Goal: Transaction & Acquisition: Purchase product/service

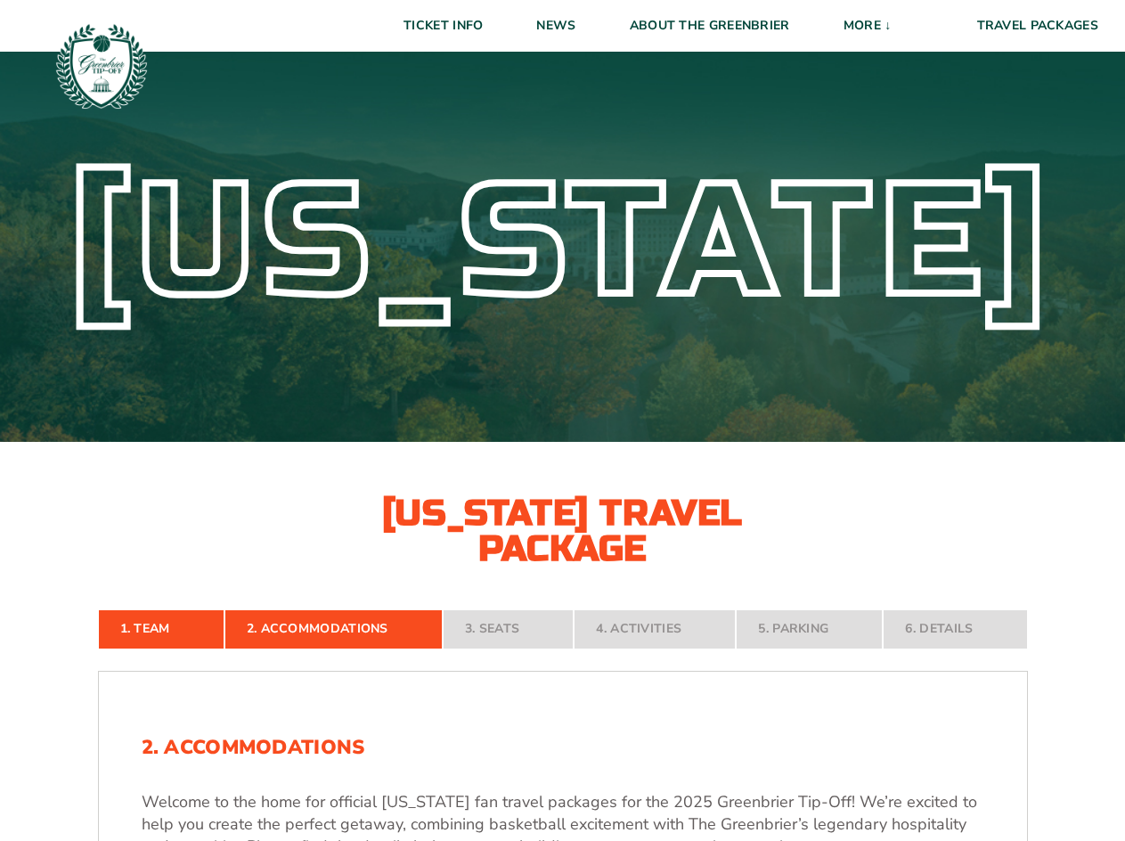
click at [631, 459] on div "[US_STATE] [US_STATE] Travel Package" at bounding box center [562, 305] width 1125 height 524
click at [471, 106] on div "[US_STATE]" at bounding box center [562, 242] width 1125 height 399
click at [478, 106] on div "[US_STATE]" at bounding box center [562, 242] width 1125 height 399
click at [495, 118] on div "[US_STATE]" at bounding box center [562, 242] width 1125 height 399
click at [494, 114] on div "[US_STATE]" at bounding box center [562, 242] width 1125 height 399
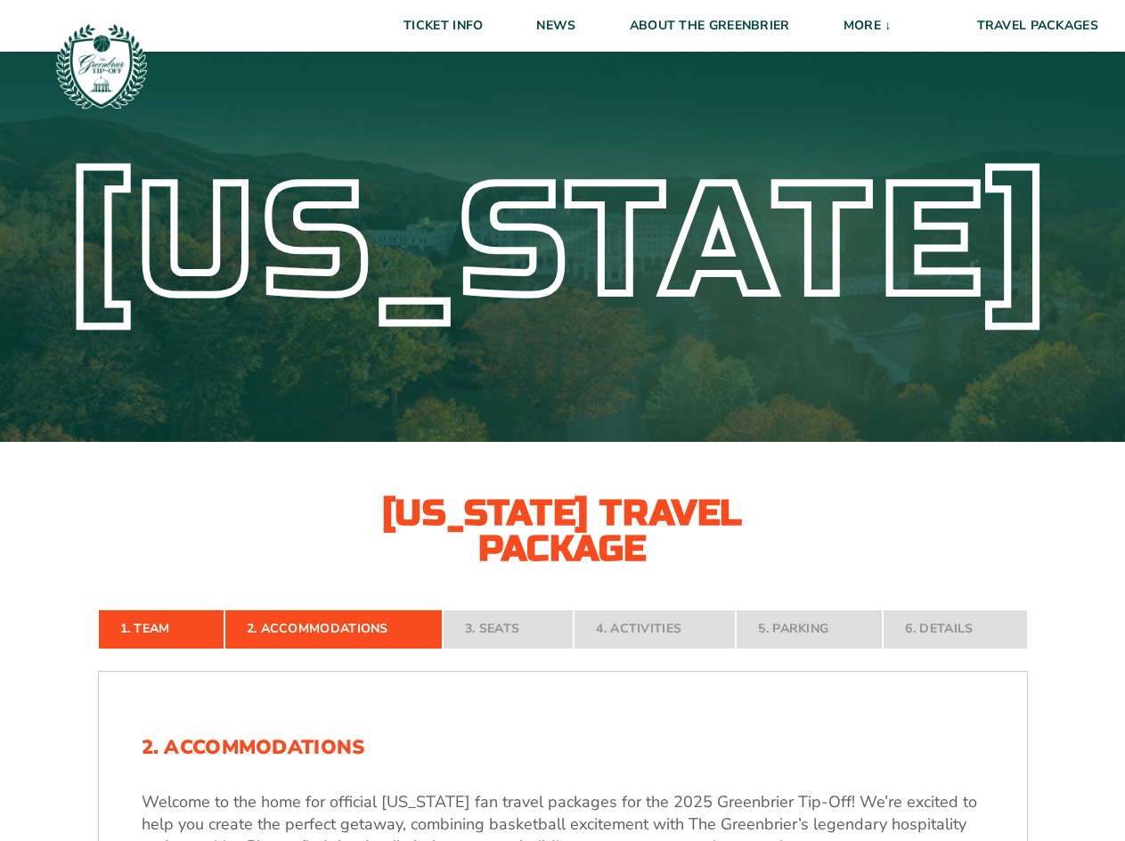
click at [422, 106] on div "[US_STATE]" at bounding box center [562, 242] width 1125 height 399
drag, startPoint x: 425, startPoint y: 137, endPoint x: 427, endPoint y: 123, distance: 14.4
click at [426, 136] on div "[US_STATE]" at bounding box center [562, 242] width 1125 height 399
click at [427, 122] on div "[US_STATE]" at bounding box center [562, 242] width 1125 height 399
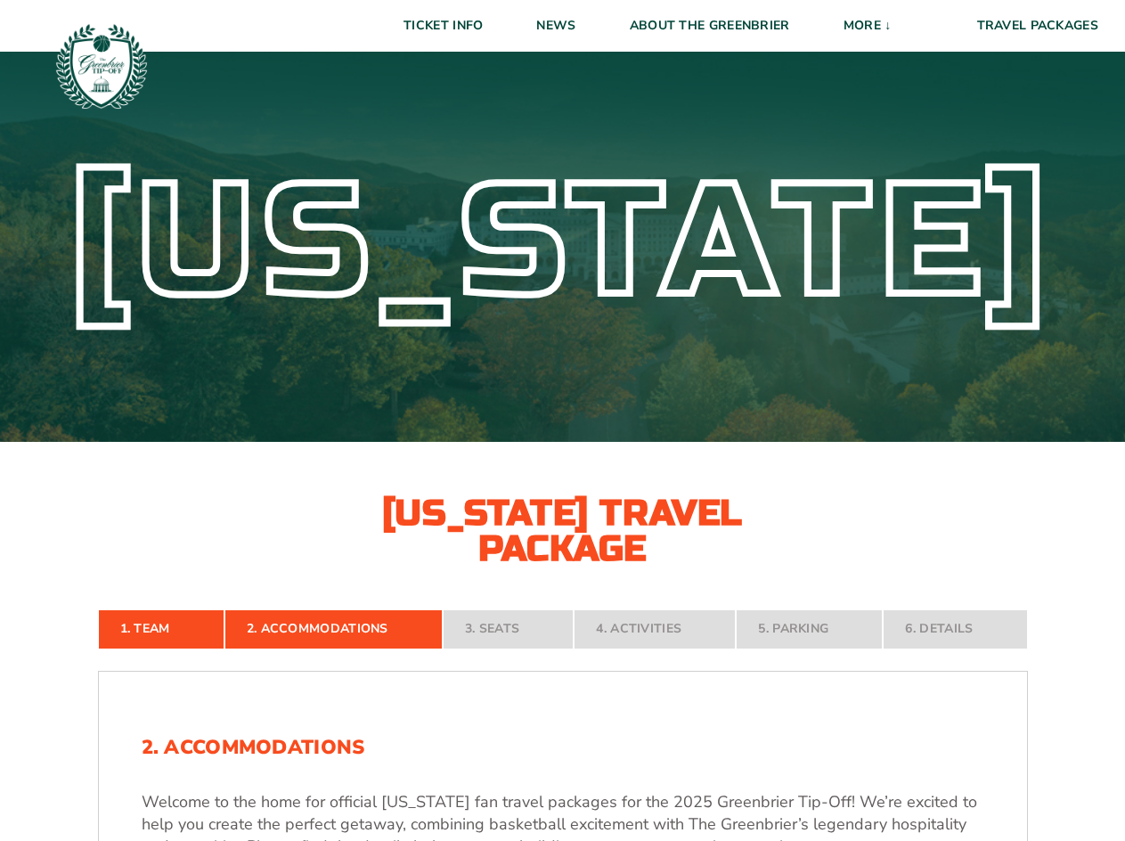
click at [424, 73] on div "[US_STATE]" at bounding box center [562, 242] width 1125 height 399
click at [513, 99] on div "[US_STATE]" at bounding box center [562, 242] width 1125 height 399
click at [486, 99] on div "[US_STATE]" at bounding box center [562, 242] width 1125 height 399
click at [487, 87] on div "[US_STATE]" at bounding box center [562, 242] width 1125 height 399
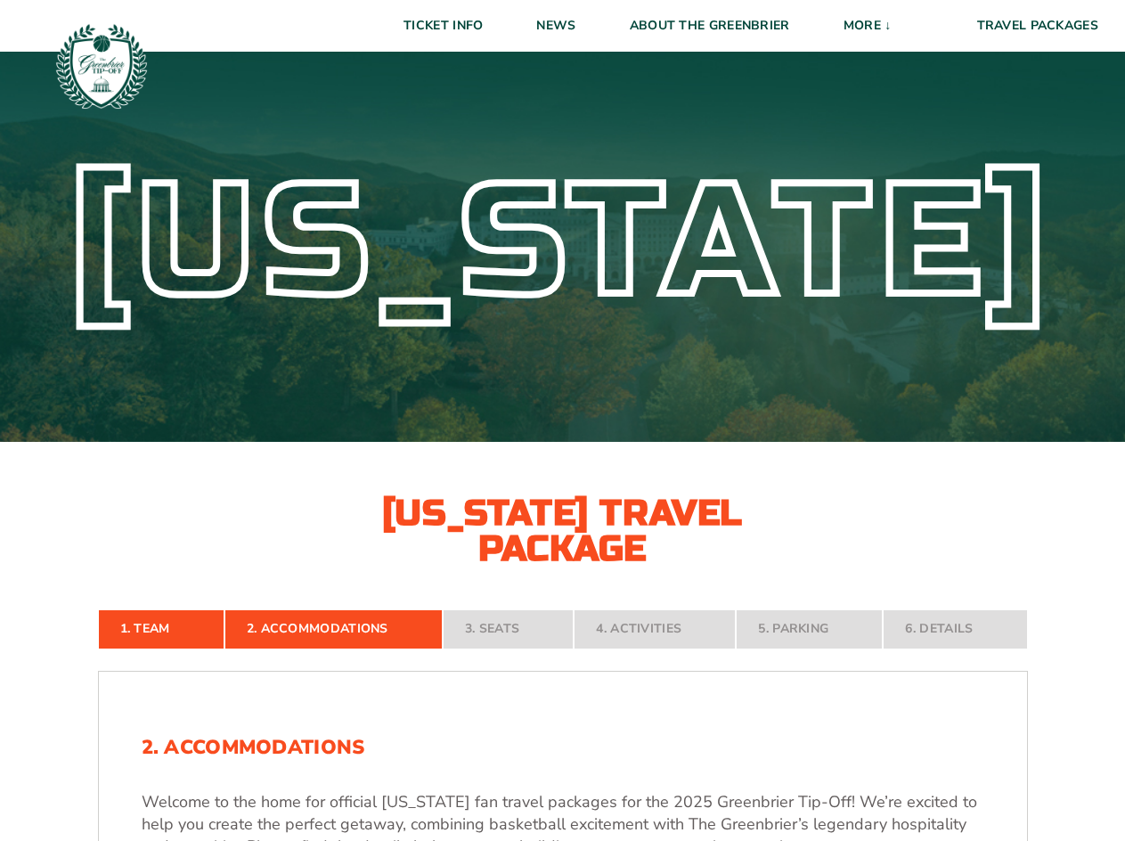
click at [487, 66] on div "[US_STATE]" at bounding box center [562, 242] width 1125 height 399
click at [437, 66] on div "[US_STATE]" at bounding box center [562, 242] width 1125 height 399
click at [452, 67] on div "[US_STATE]" at bounding box center [562, 242] width 1125 height 399
click at [450, 90] on div "[US_STATE]" at bounding box center [562, 242] width 1125 height 399
click at [445, 86] on div "[US_STATE]" at bounding box center [562, 242] width 1125 height 399
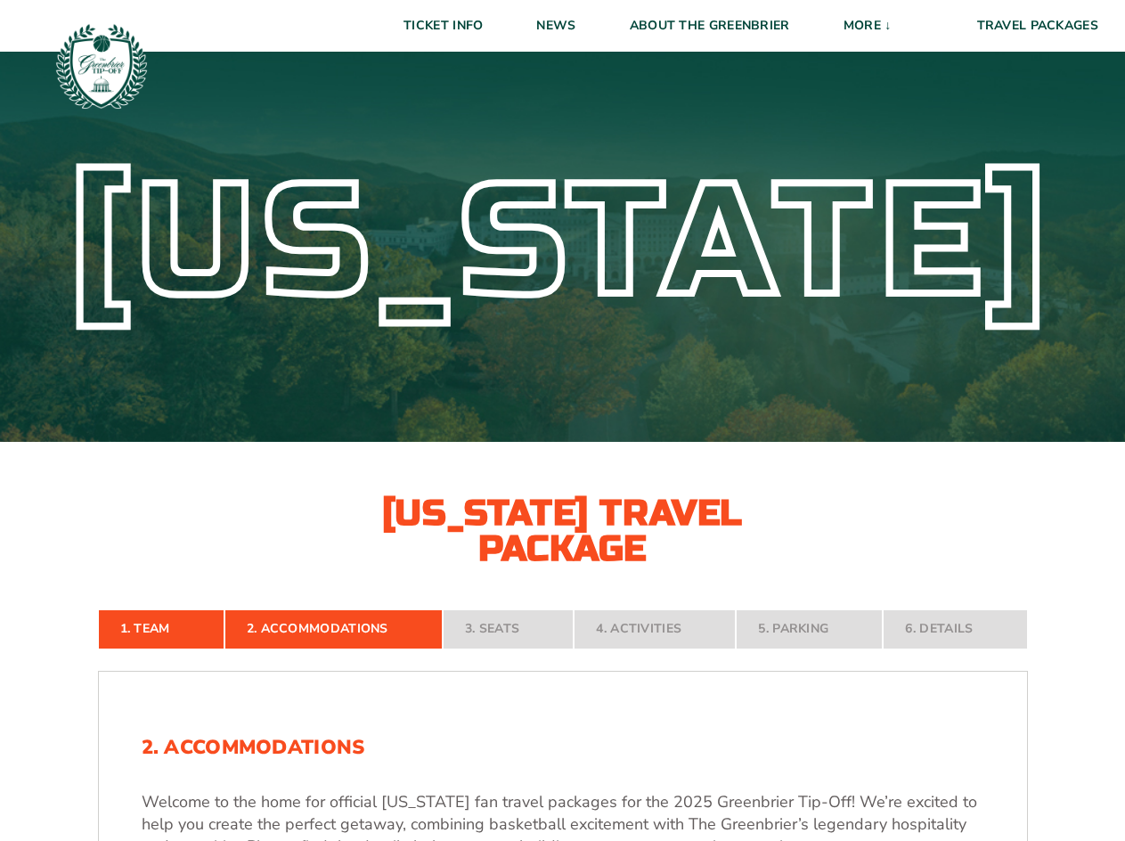
click at [856, 62] on div "[US_STATE]" at bounding box center [562, 242] width 1125 height 399
click at [856, 61] on div "[US_STATE]" at bounding box center [562, 242] width 1125 height 399
click at [942, 552] on div "[US_STATE] [US_STATE] Travel Package" at bounding box center [562, 305] width 1125 height 524
